Goal: Navigation & Orientation: Understand site structure

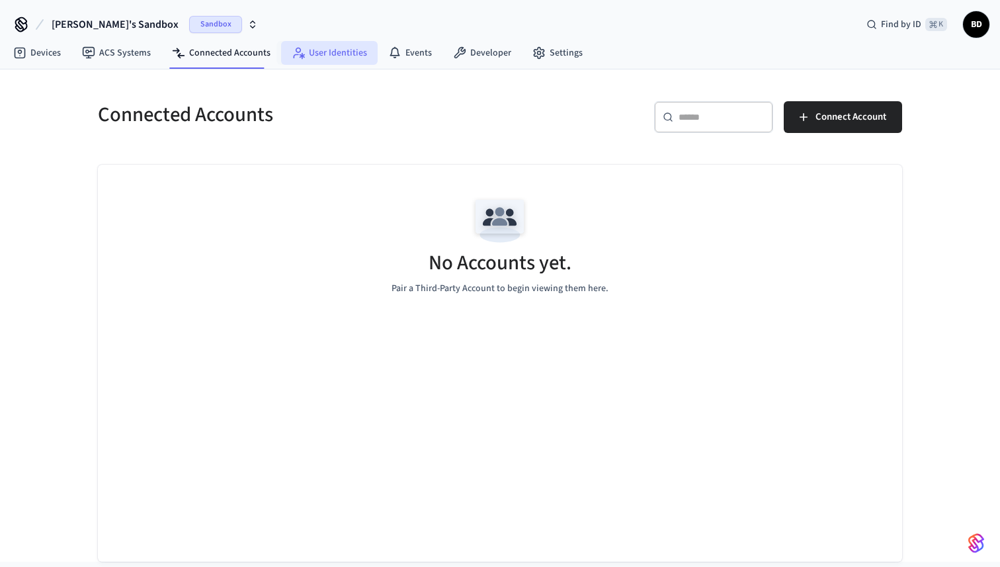
click at [315, 52] on link "User Identities" at bounding box center [329, 53] width 97 height 24
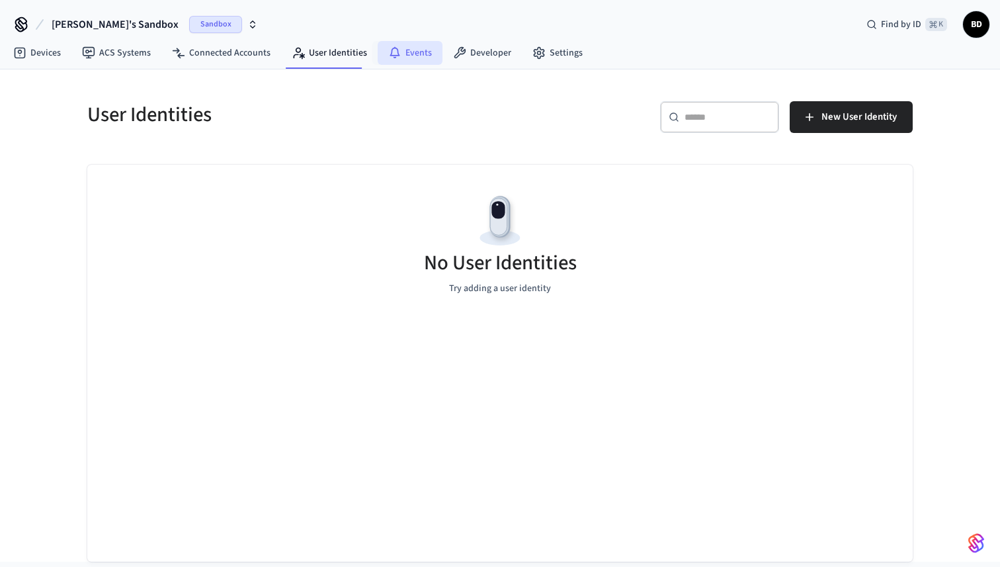
click at [388, 46] on icon at bounding box center [394, 52] width 13 height 13
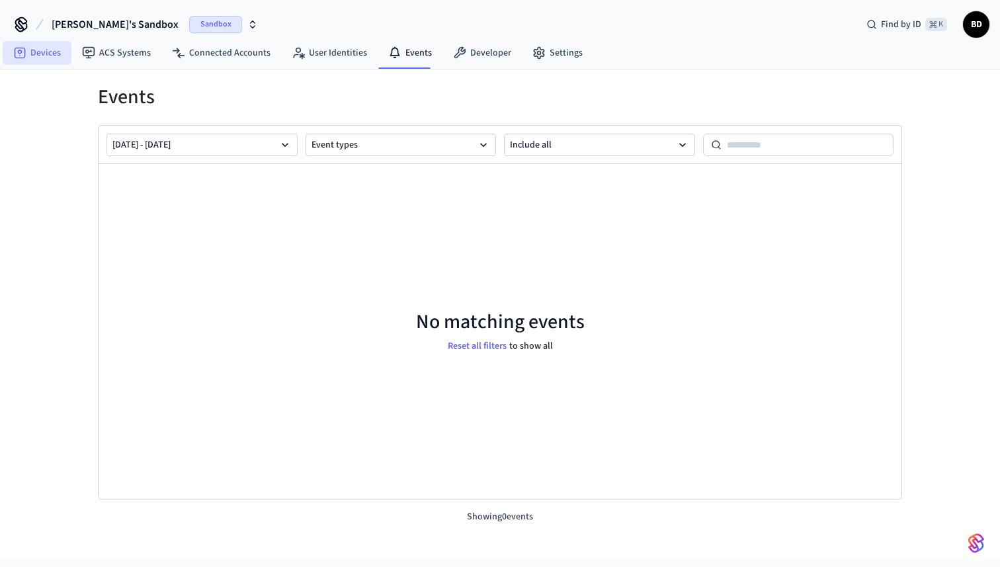
click at [36, 53] on link "Devices" at bounding box center [37, 53] width 69 height 24
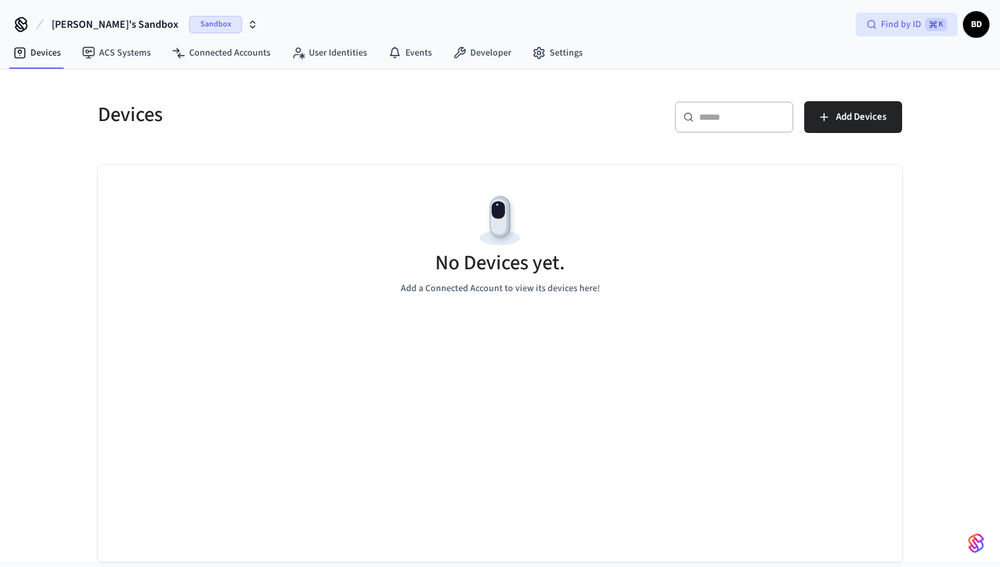
click at [902, 26] on span "Find by ID" at bounding box center [901, 24] width 40 height 13
click at [143, 50] on link "ACS Systems" at bounding box center [116, 53] width 90 height 24
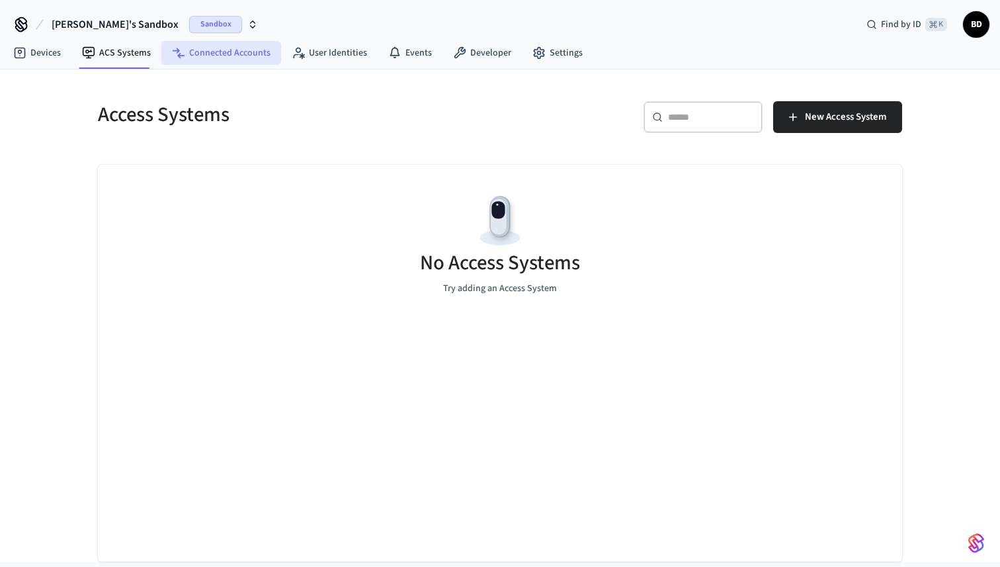
click at [214, 59] on link "Connected Accounts" at bounding box center [221, 53] width 120 height 24
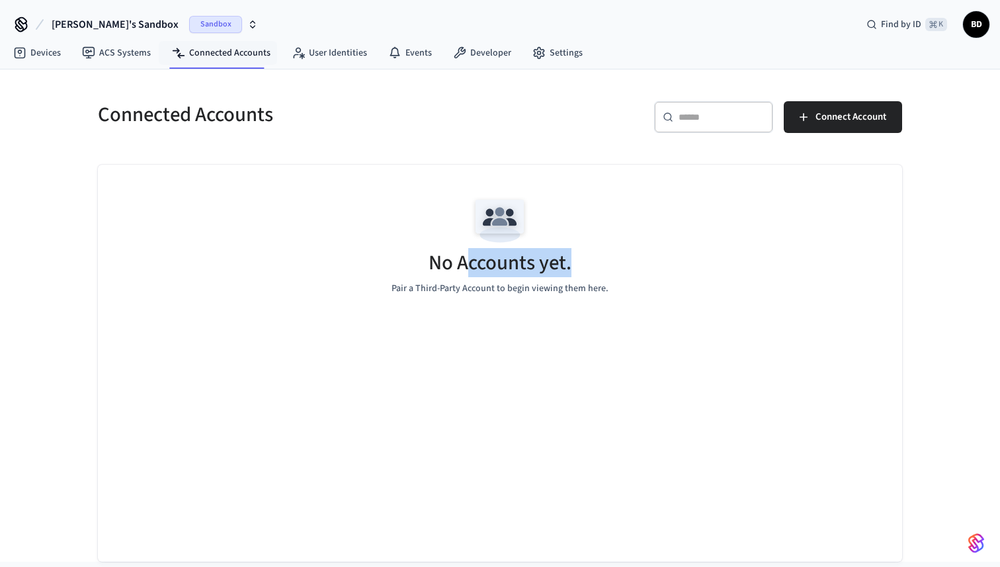
drag, startPoint x: 473, startPoint y: 214, endPoint x: 469, endPoint y: 262, distance: 48.5
click at [469, 262] on div "No Accounts yet." at bounding box center [499, 265] width 143 height 32
